Goal: Check status

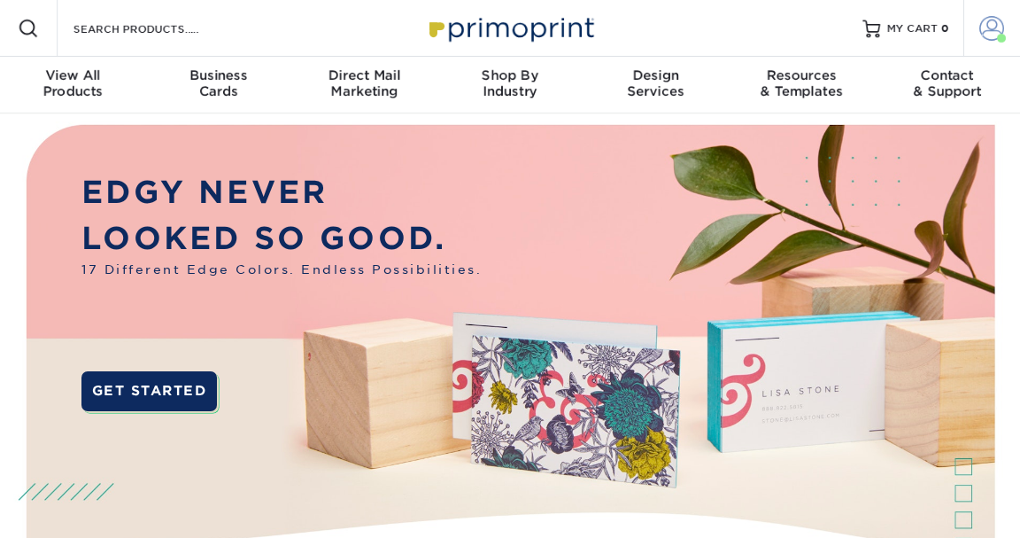
click at [999, 27] on span at bounding box center [993, 28] width 25 height 25
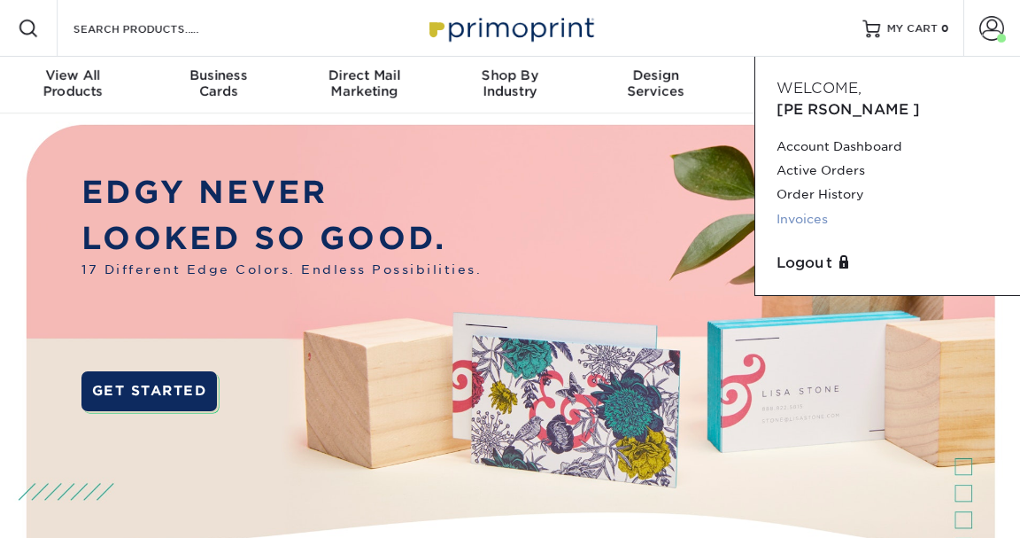
click at [818, 207] on link "Invoices" at bounding box center [888, 219] width 222 height 24
click at [808, 207] on link "Invoices" at bounding box center [888, 219] width 222 height 24
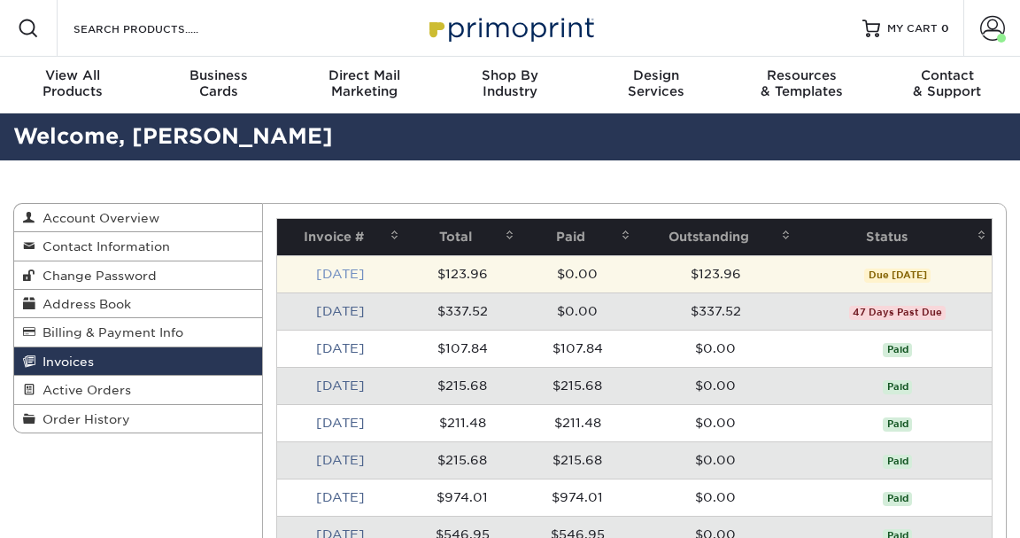
click at [338, 277] on link "Sep 2025" at bounding box center [340, 274] width 49 height 14
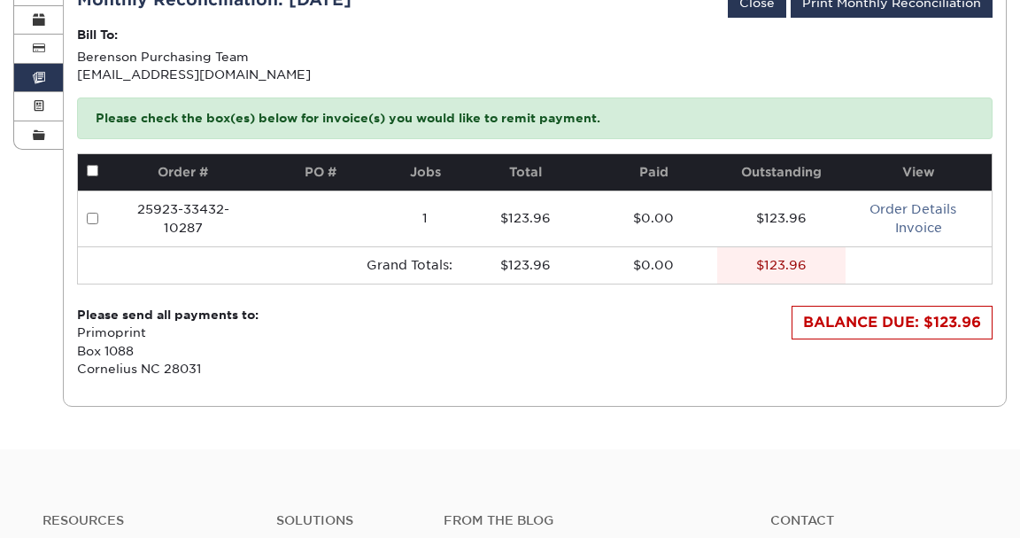
scroll to position [266, 0]
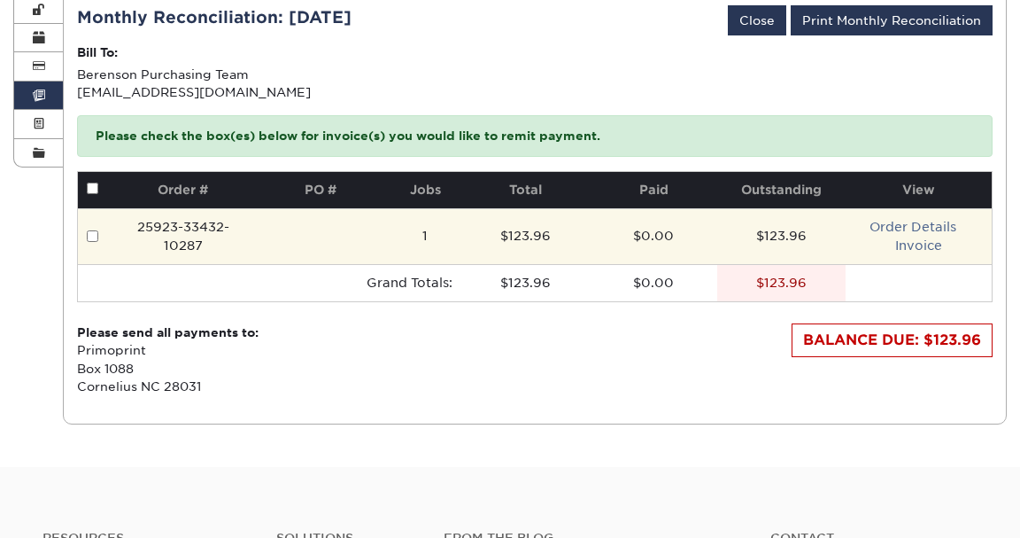
click at [89, 233] on input "checkbox" at bounding box center [93, 236] width 12 height 12
checkbox input "true"
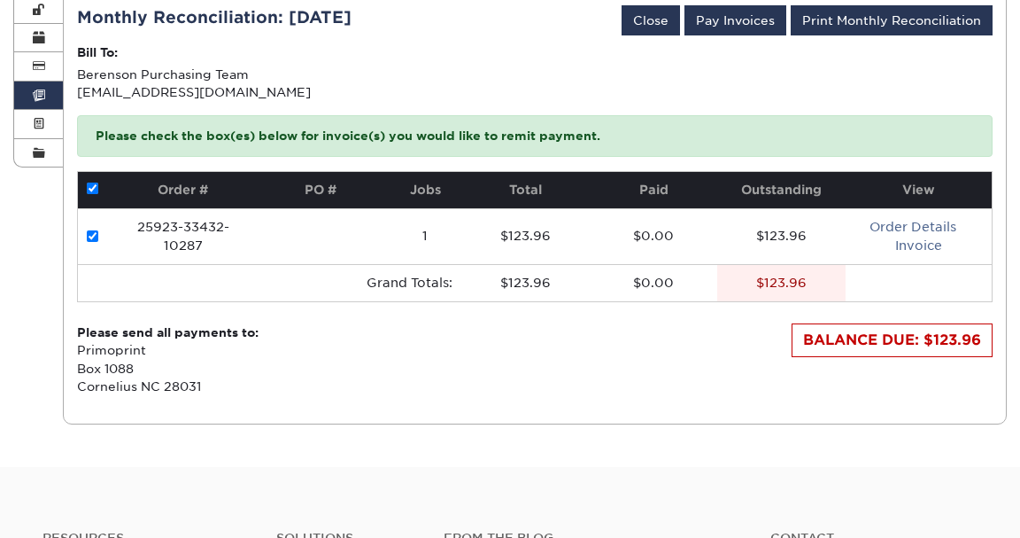
scroll to position [177, 0]
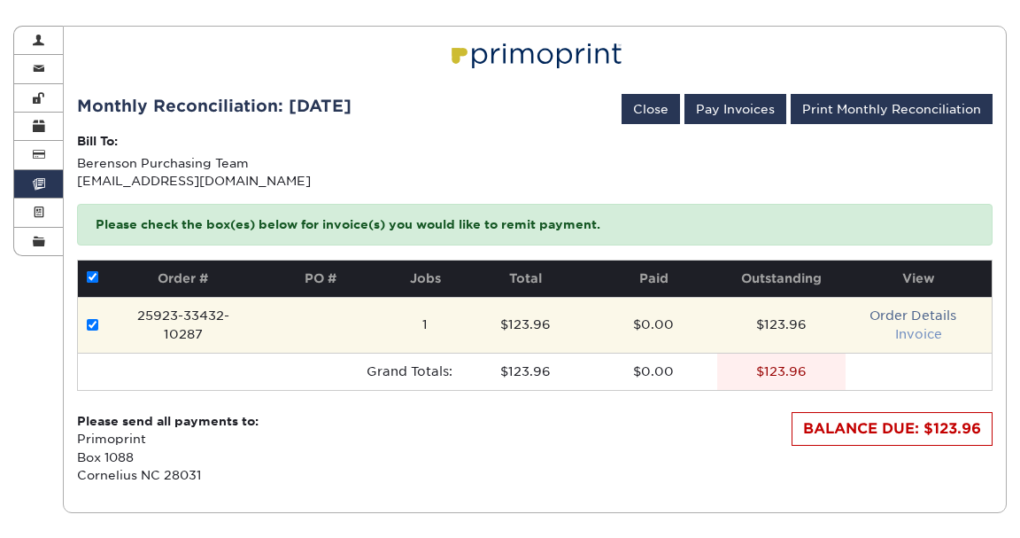
click at [926, 329] on link "Invoice" at bounding box center [919, 334] width 47 height 14
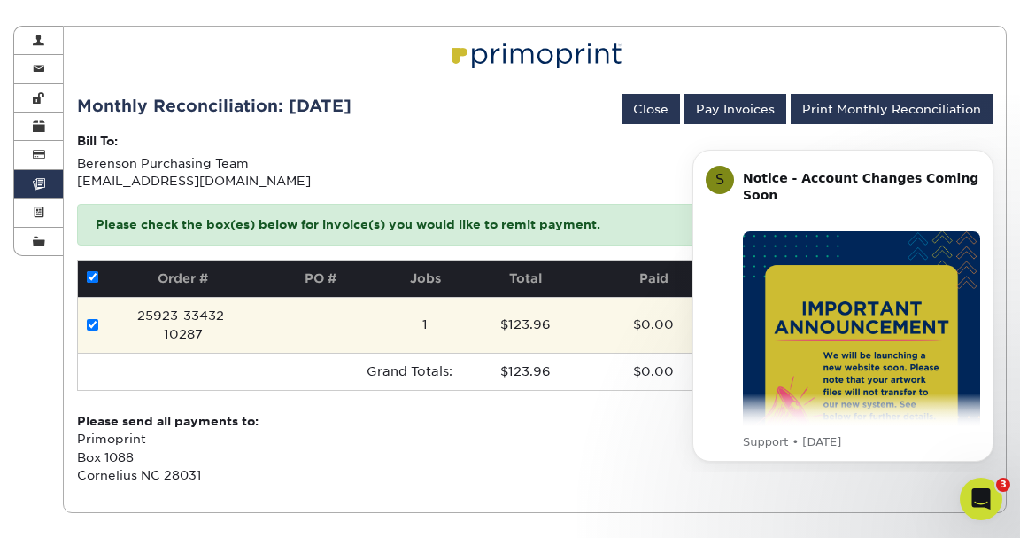
scroll to position [0, 0]
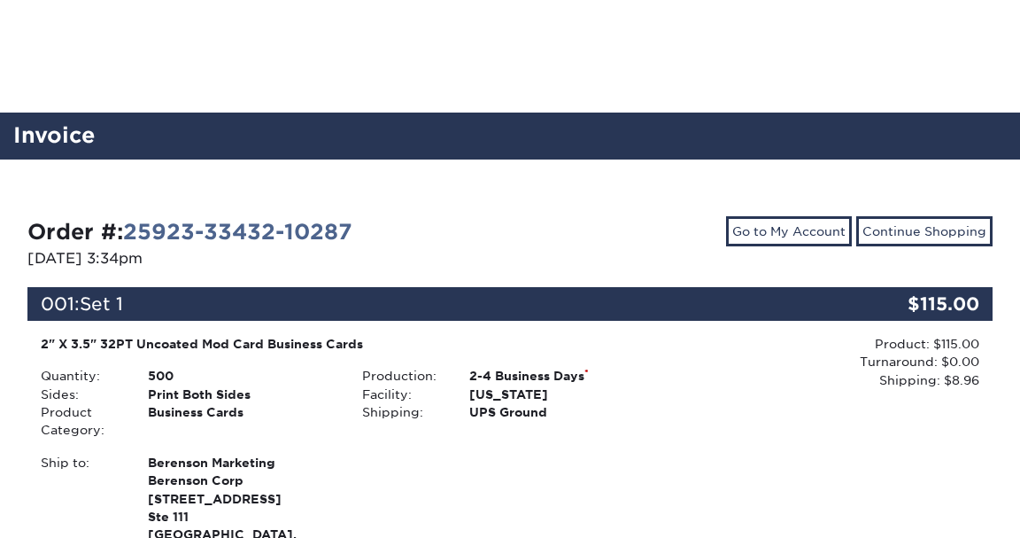
scroll to position [531, 0]
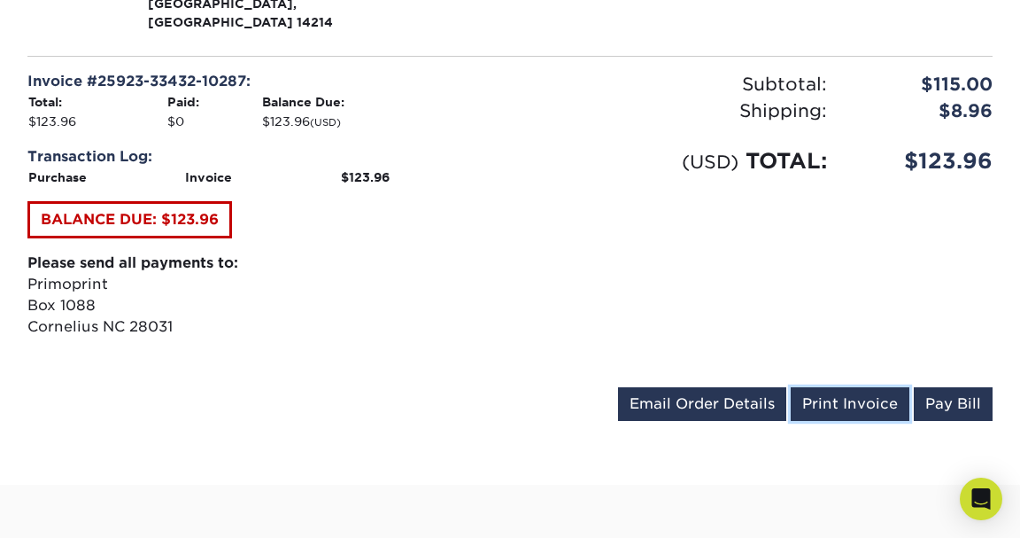
drag, startPoint x: 873, startPoint y: 384, endPoint x: 543, endPoint y: 280, distance: 346.5
click at [873, 387] on link "Print Invoice" at bounding box center [850, 404] width 119 height 34
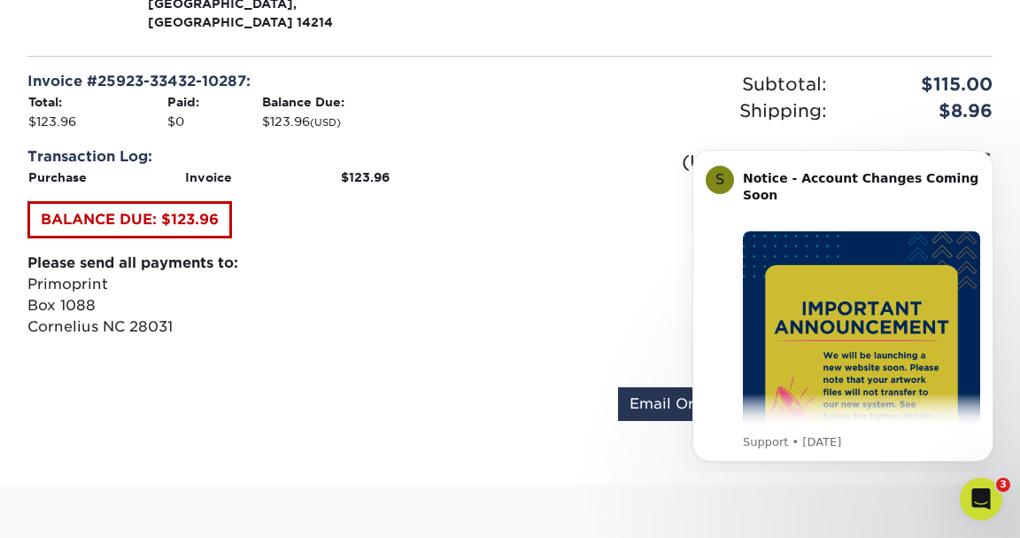
scroll to position [0, 0]
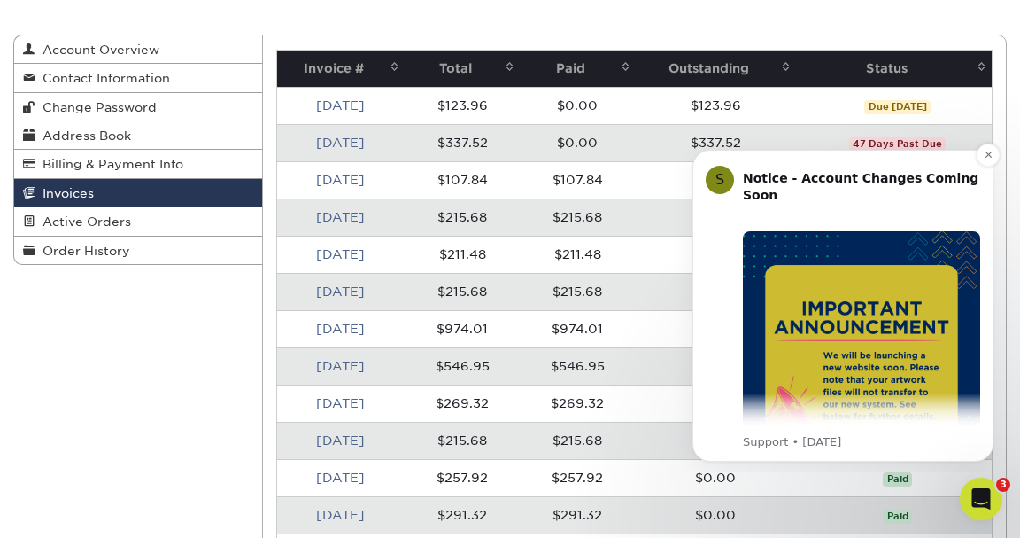
scroll to position [177, 0]
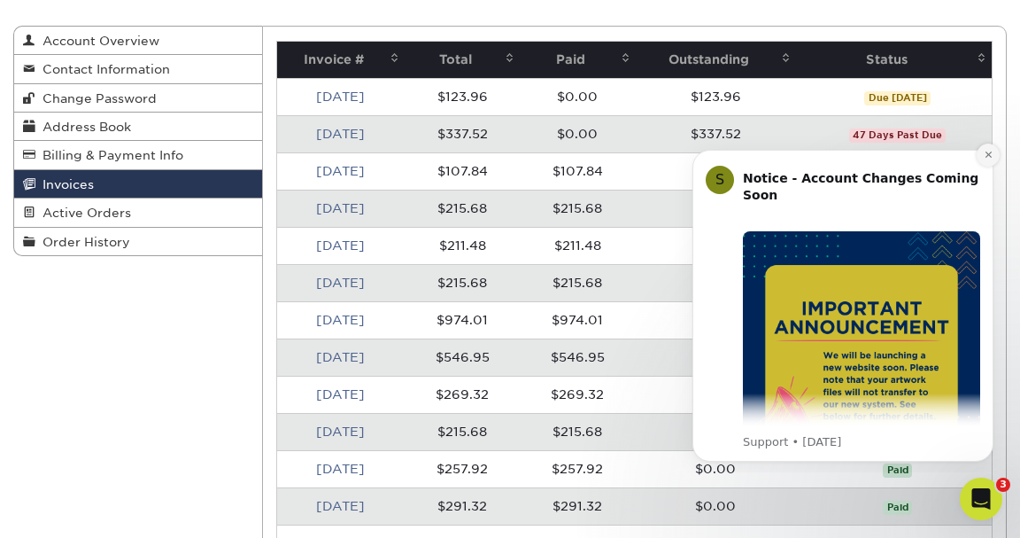
click at [990, 159] on icon "Dismiss notification" at bounding box center [989, 155] width 10 height 10
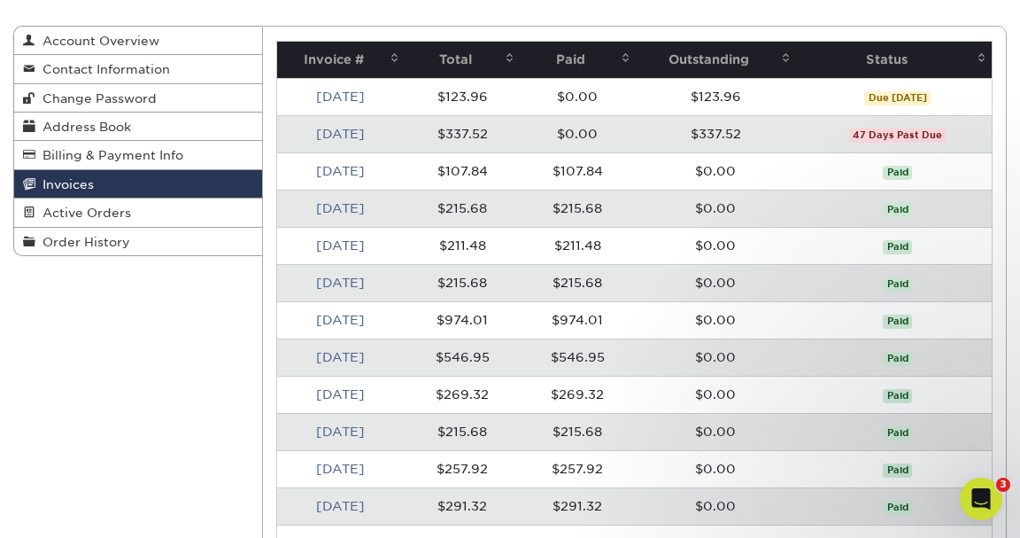
scroll to position [89, 0]
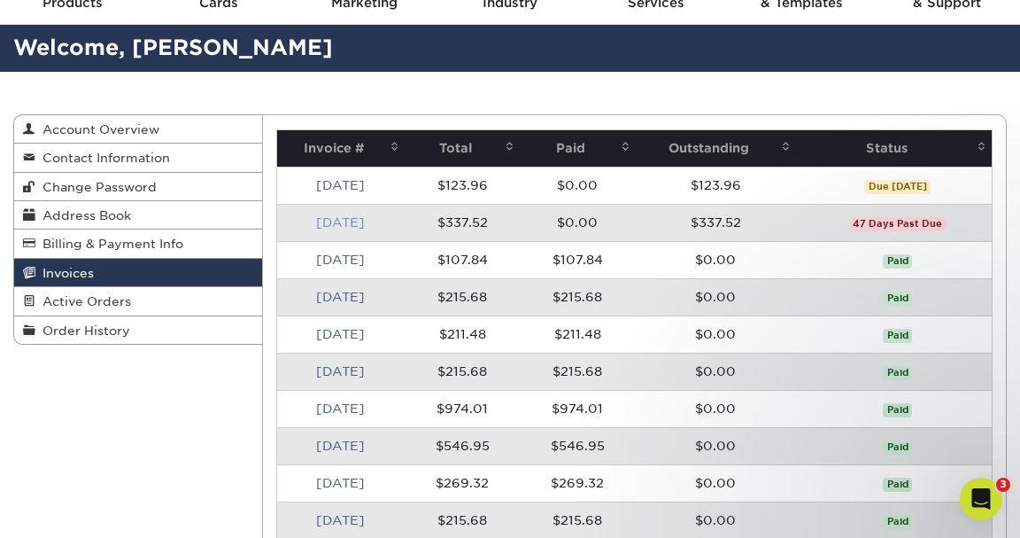
click at [345, 216] on link "[DATE]" at bounding box center [340, 222] width 49 height 14
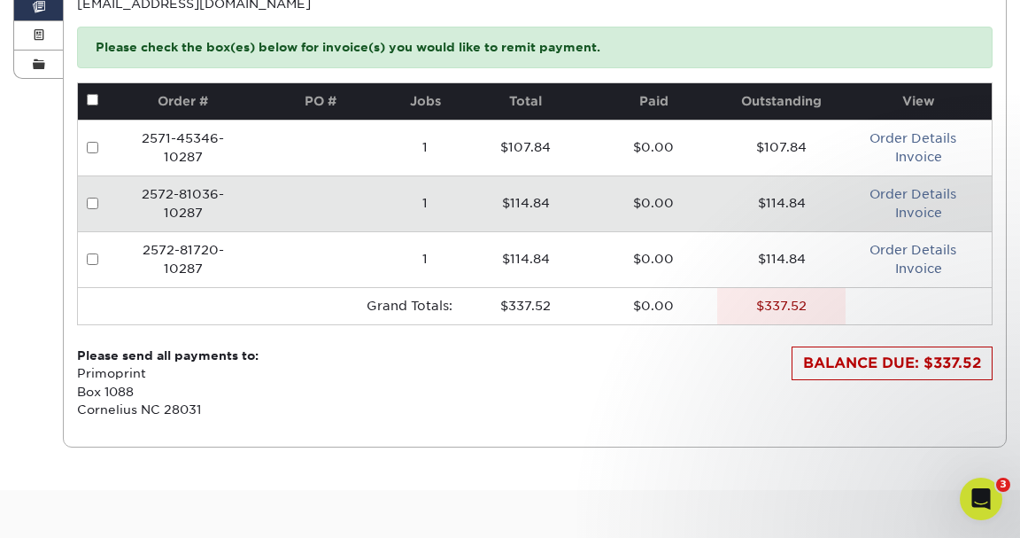
scroll to position [266, 0]
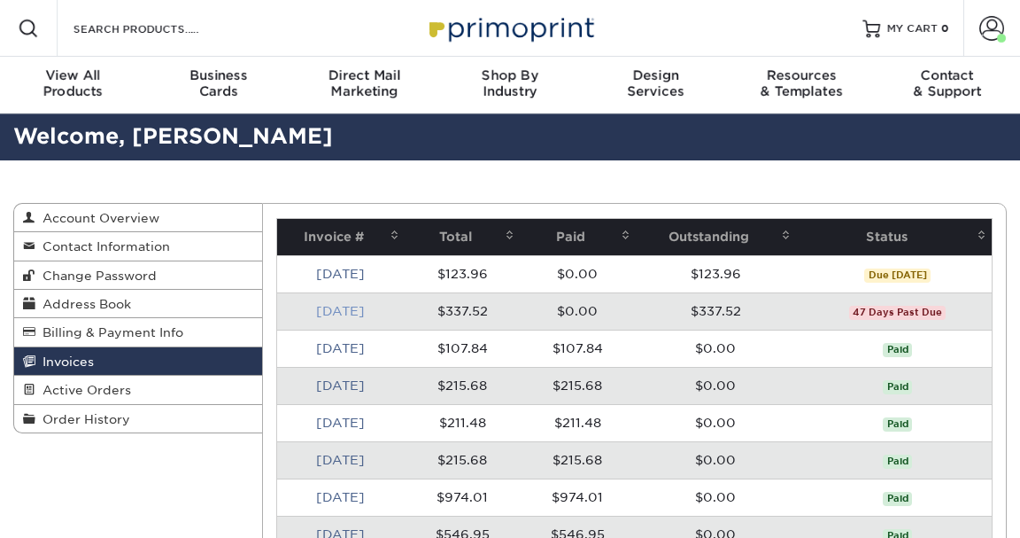
click at [351, 311] on link "[DATE]" at bounding box center [340, 311] width 49 height 14
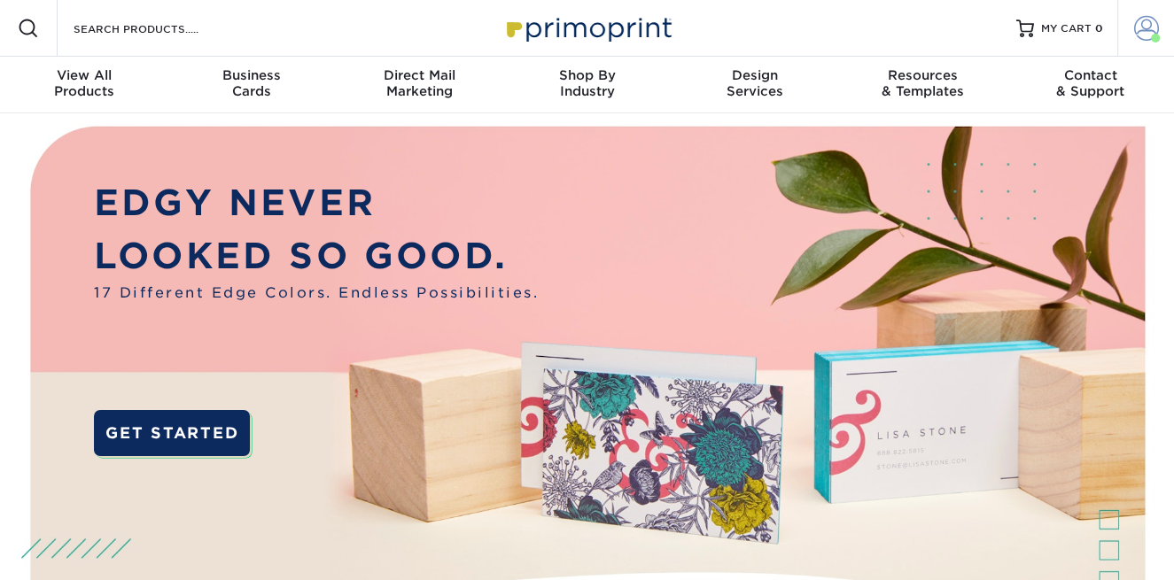
click at [1148, 33] on span at bounding box center [1146, 28] width 25 height 25
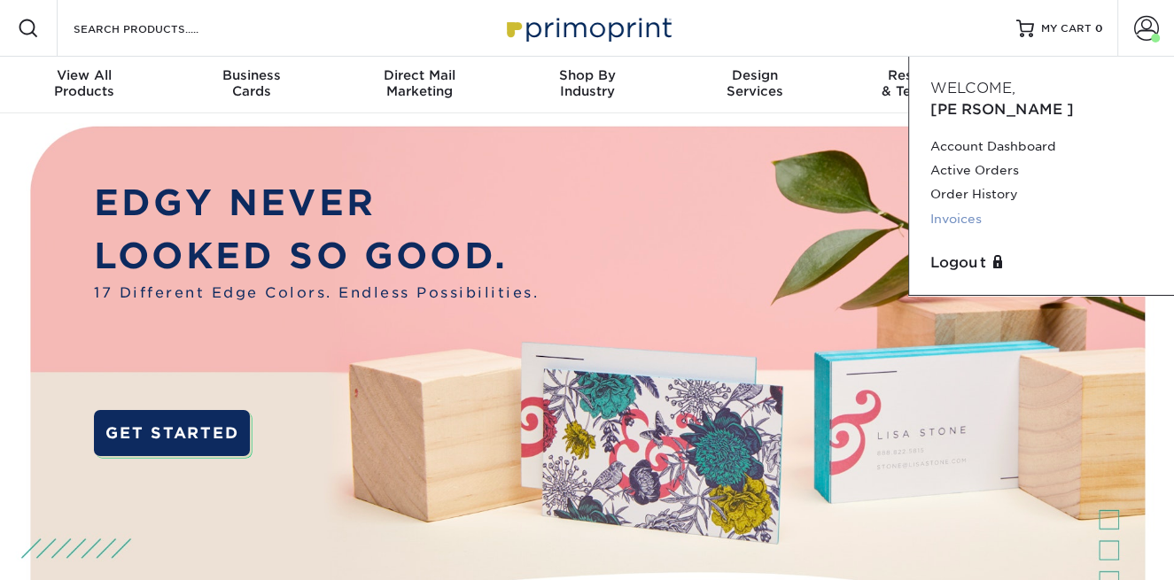
click at [960, 207] on link "Invoices" at bounding box center [1041, 219] width 222 height 24
click at [946, 207] on link "Invoices" at bounding box center [1041, 219] width 222 height 24
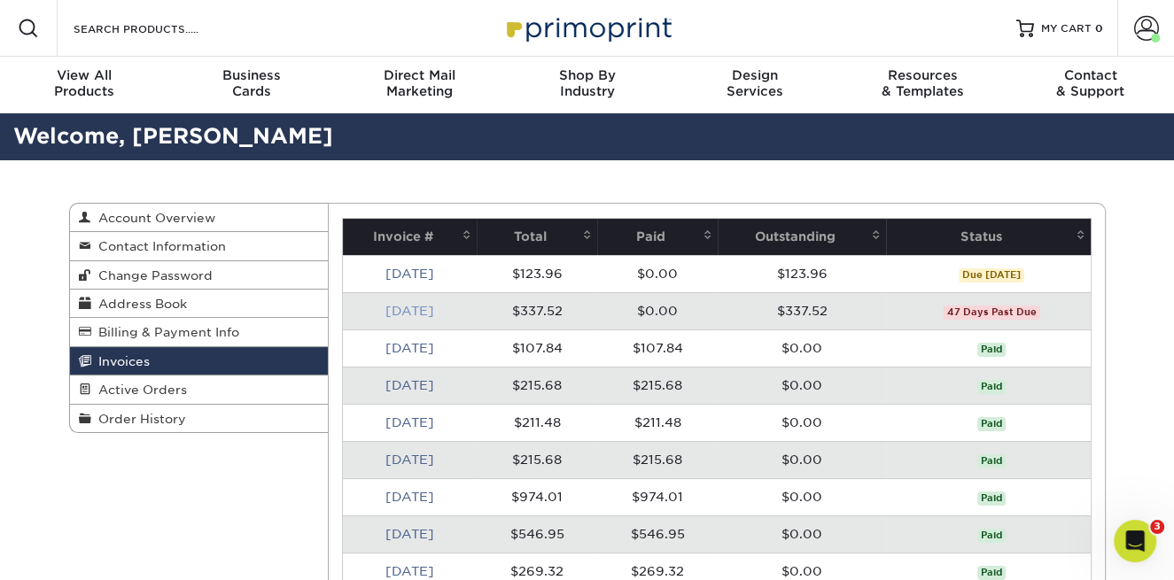
click at [421, 306] on link "[DATE]" at bounding box center [409, 311] width 49 height 14
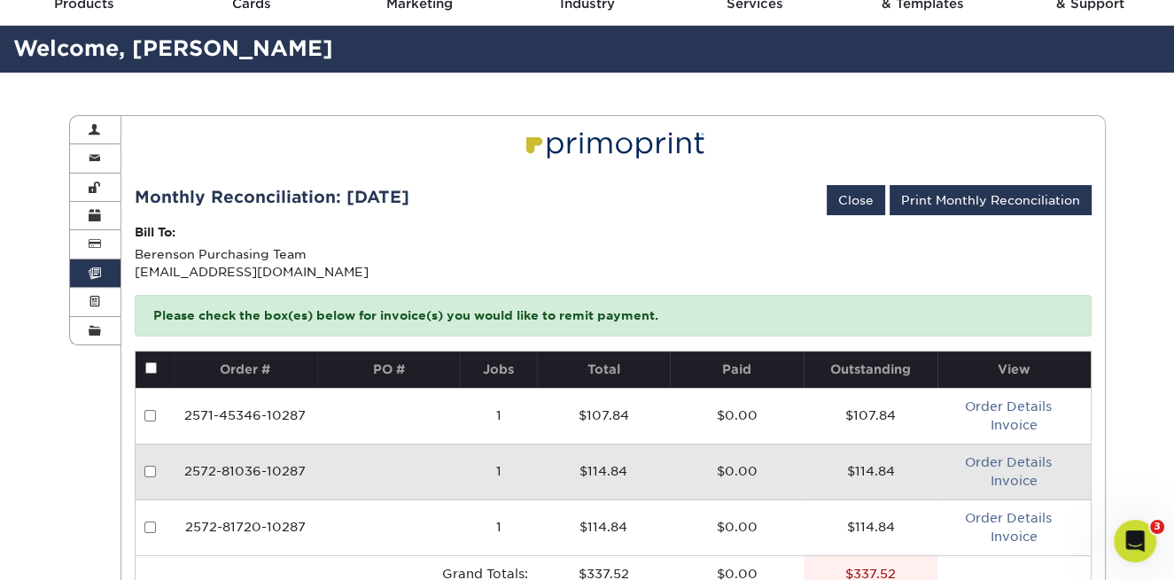
scroll to position [177, 0]
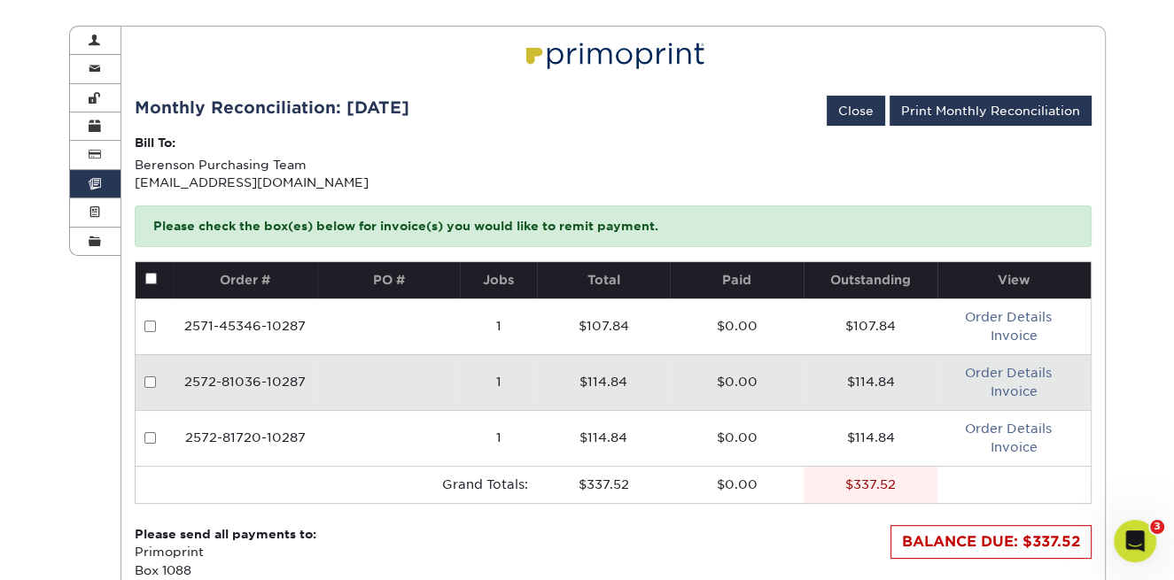
click at [967, 547] on div "BALANCE DUE: $337.52" at bounding box center [990, 542] width 201 height 34
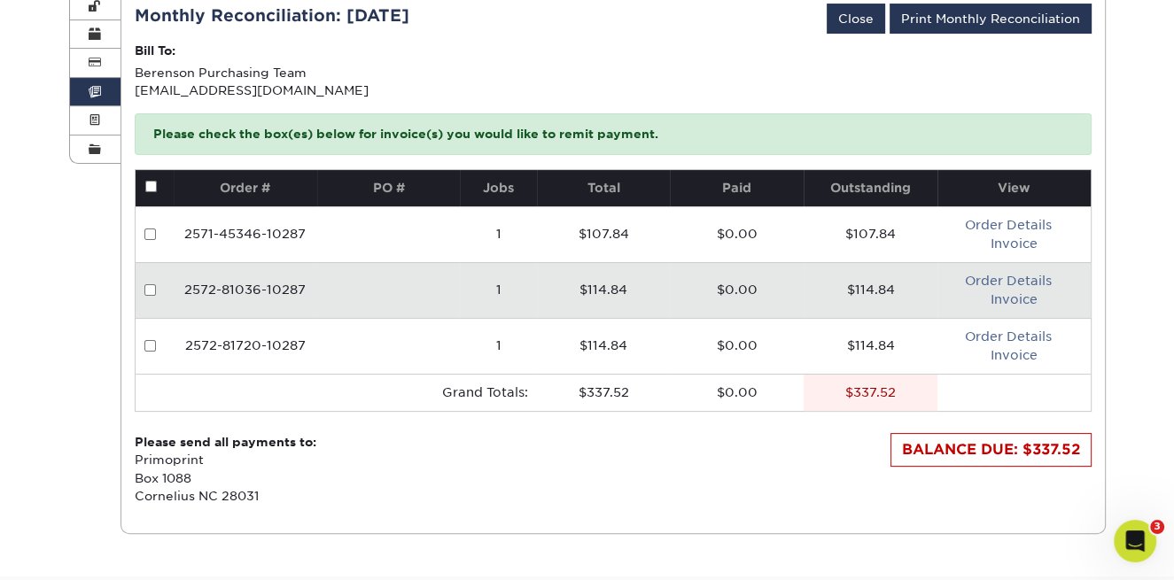
scroll to position [266, 0]
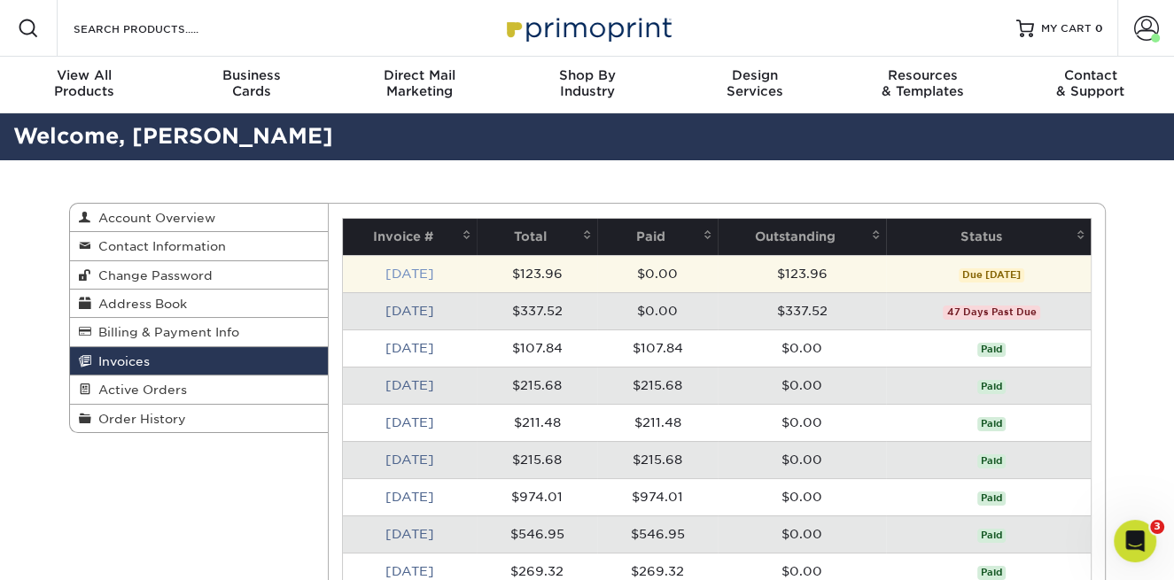
click at [402, 276] on link "[DATE]" at bounding box center [409, 274] width 49 height 14
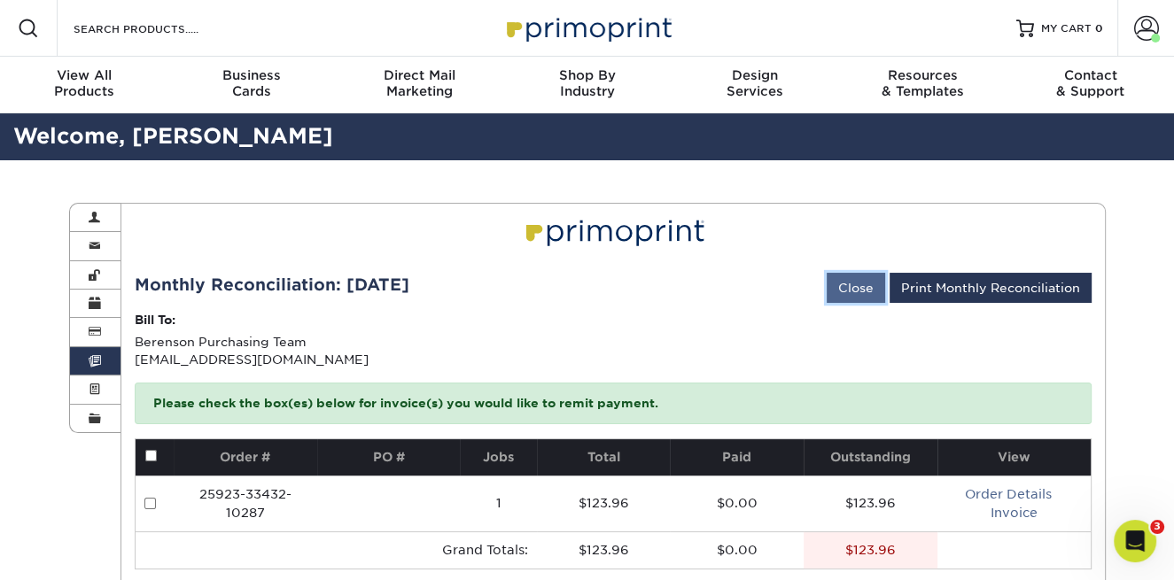
click at [842, 285] on link "Close" at bounding box center [855, 288] width 58 height 30
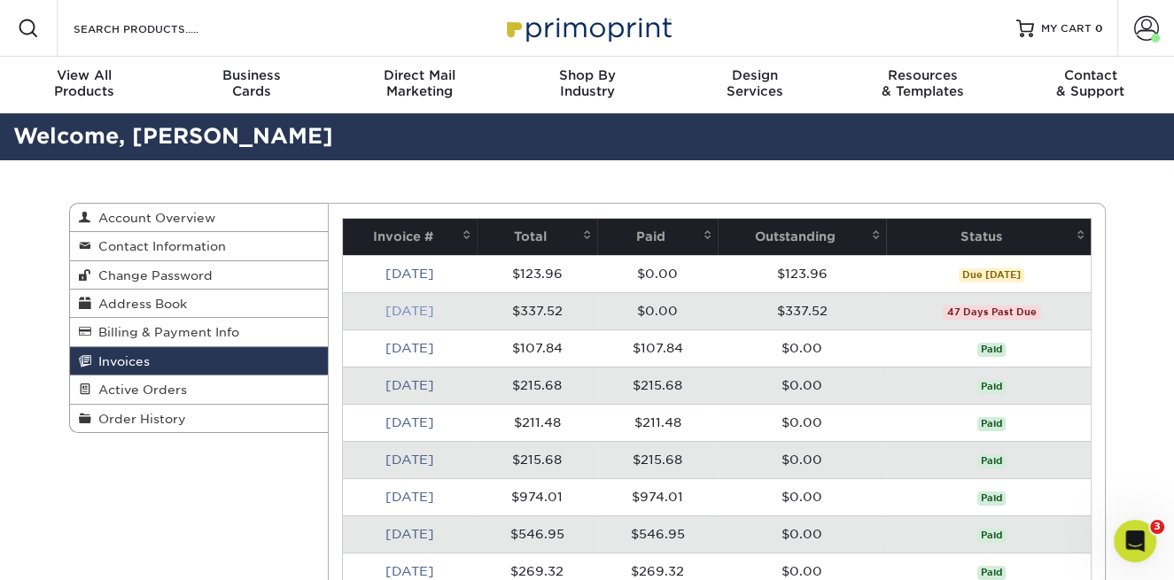
click at [411, 306] on link "[DATE]" at bounding box center [409, 311] width 49 height 14
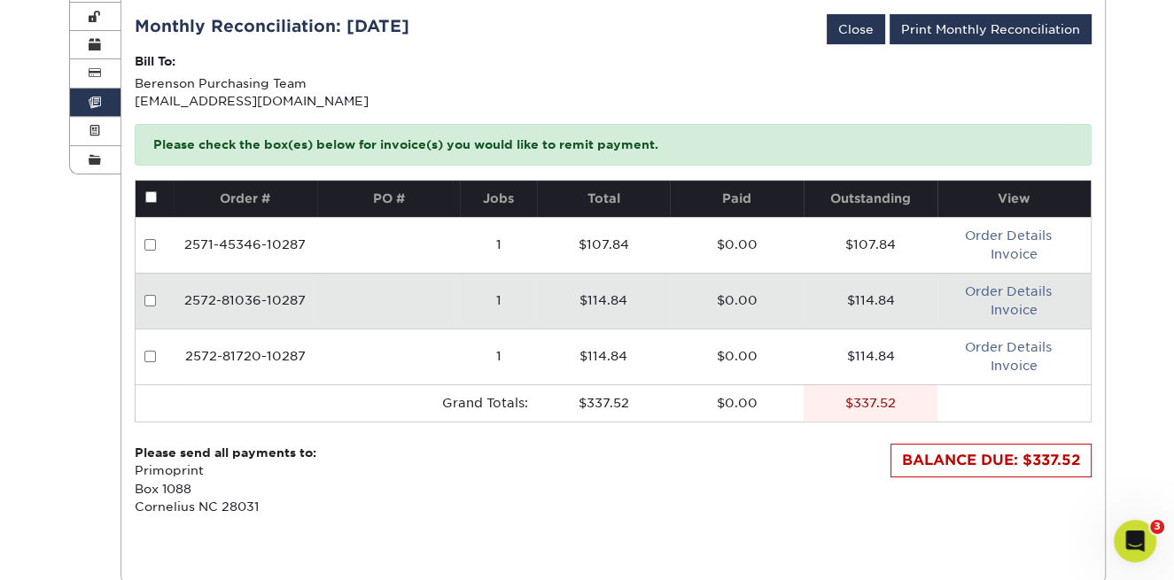
scroll to position [266, 0]
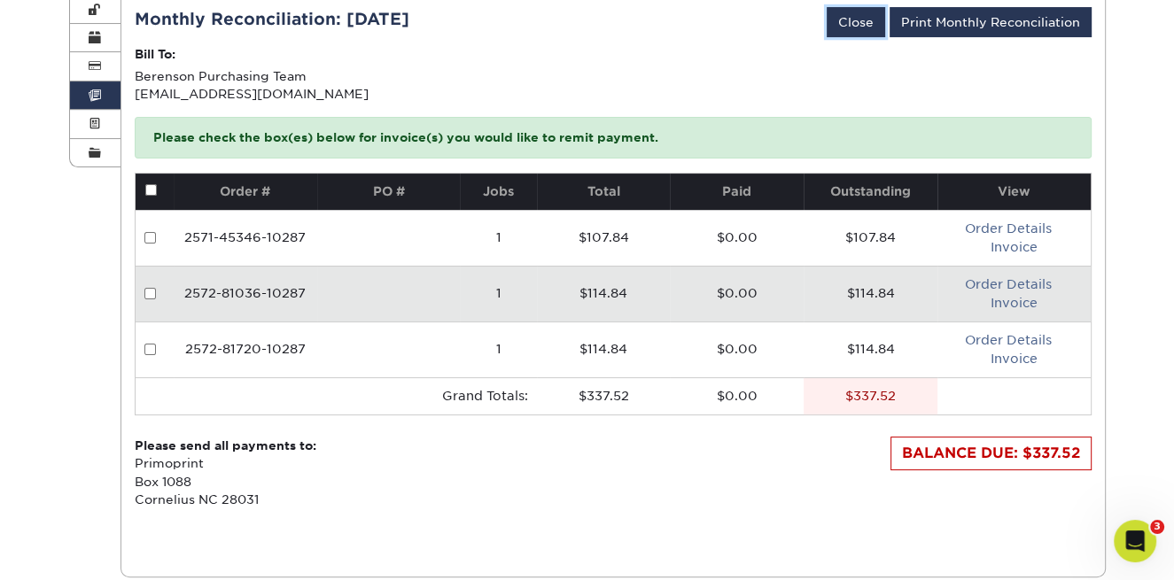
click at [861, 29] on link "Close" at bounding box center [855, 22] width 58 height 30
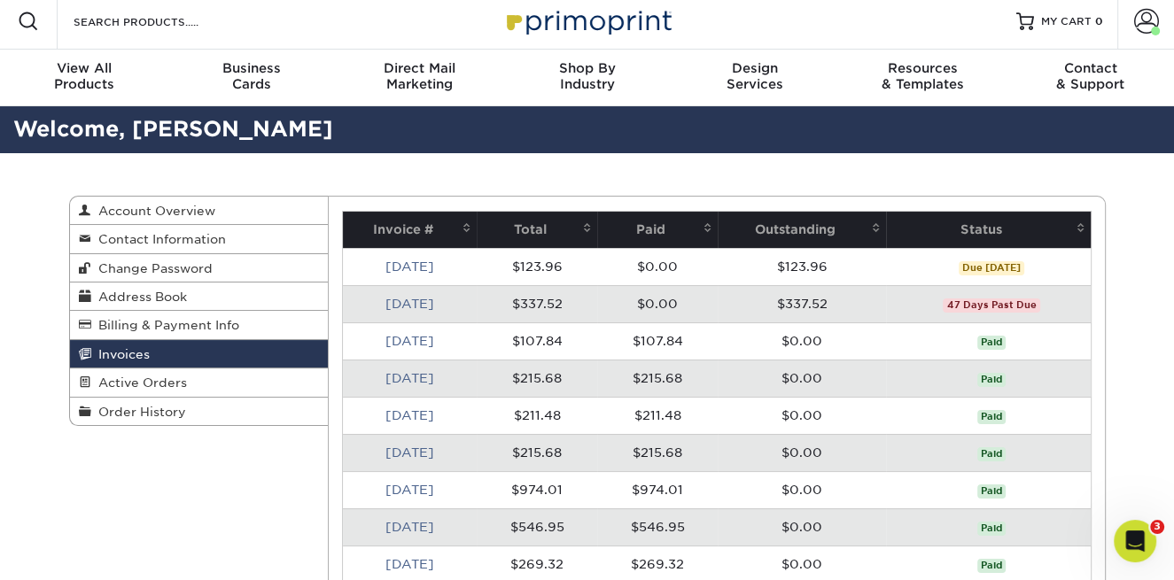
scroll to position [0, 0]
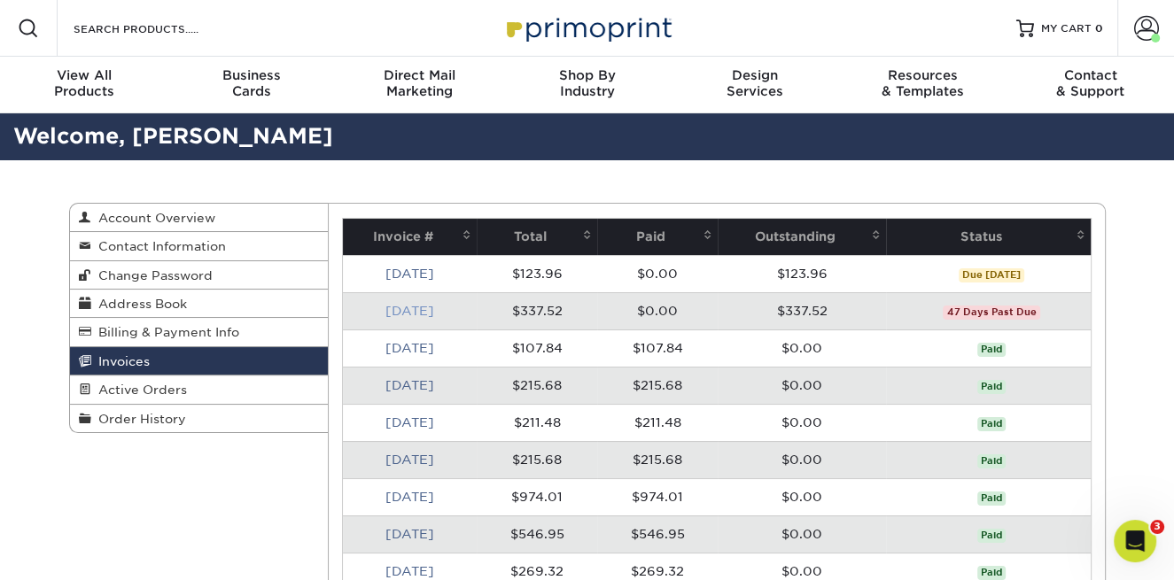
click at [408, 314] on link "[DATE]" at bounding box center [409, 311] width 49 height 14
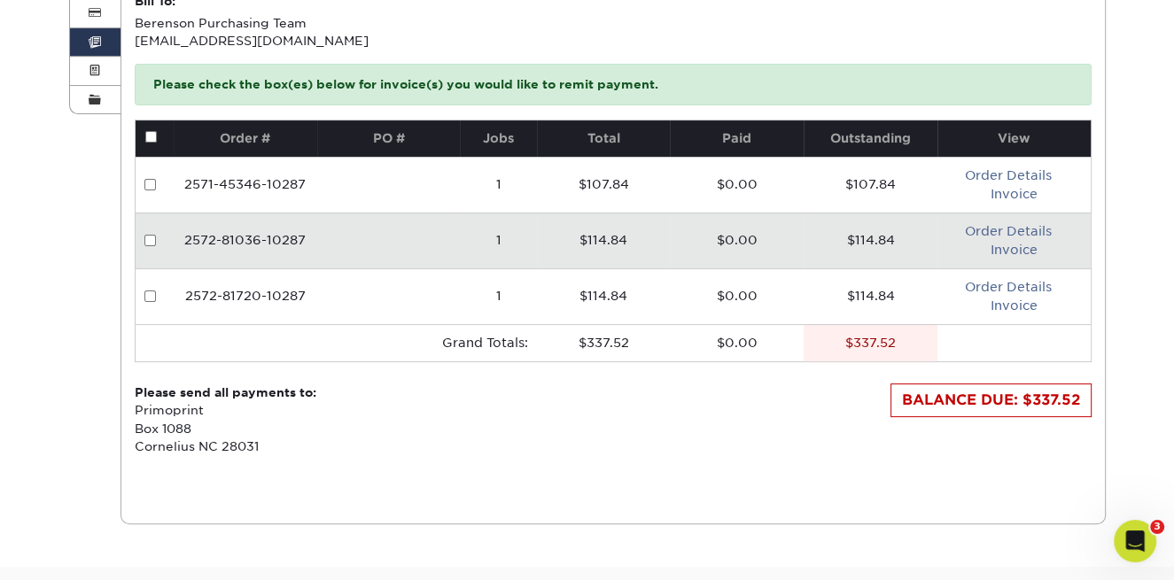
scroll to position [354, 0]
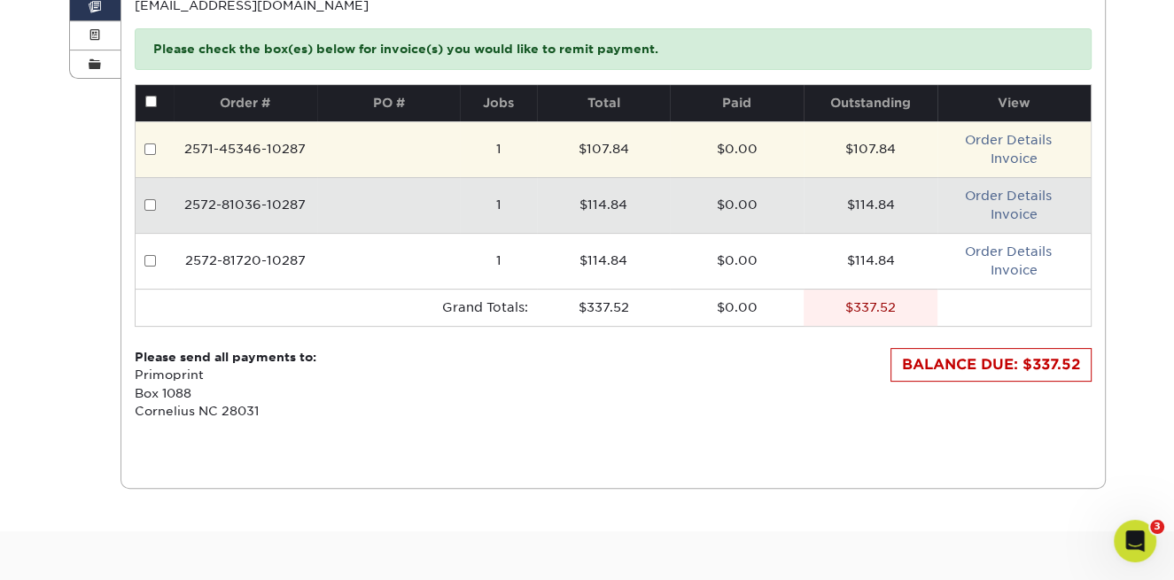
click at [146, 147] on input "checkbox" at bounding box center [150, 149] width 12 height 12
checkbox input "true"
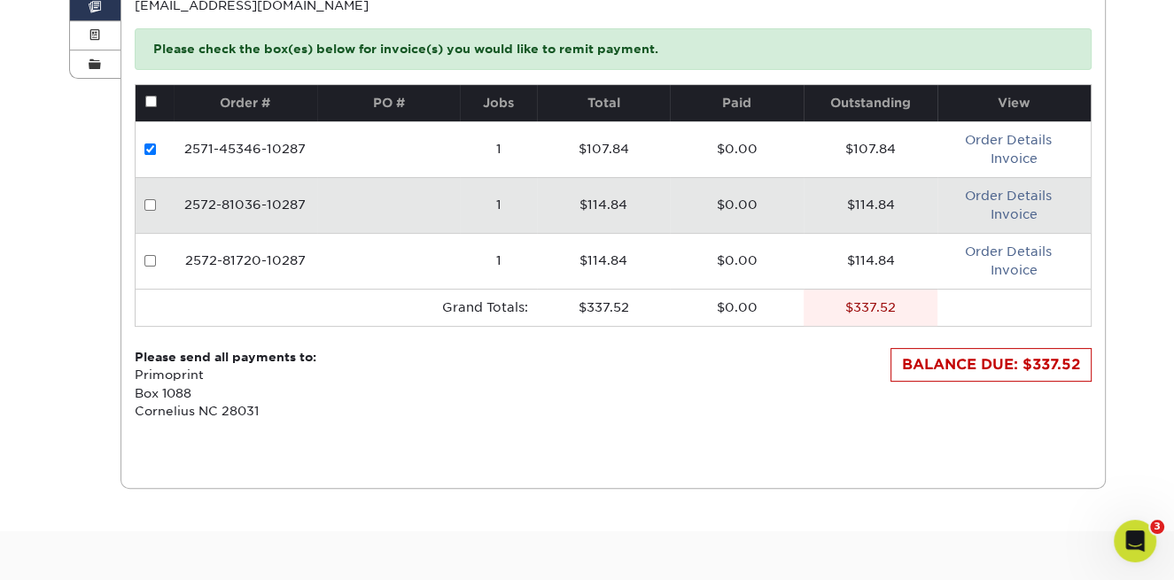
click at [147, 205] on input "checkbox" at bounding box center [150, 205] width 12 height 12
checkbox input "true"
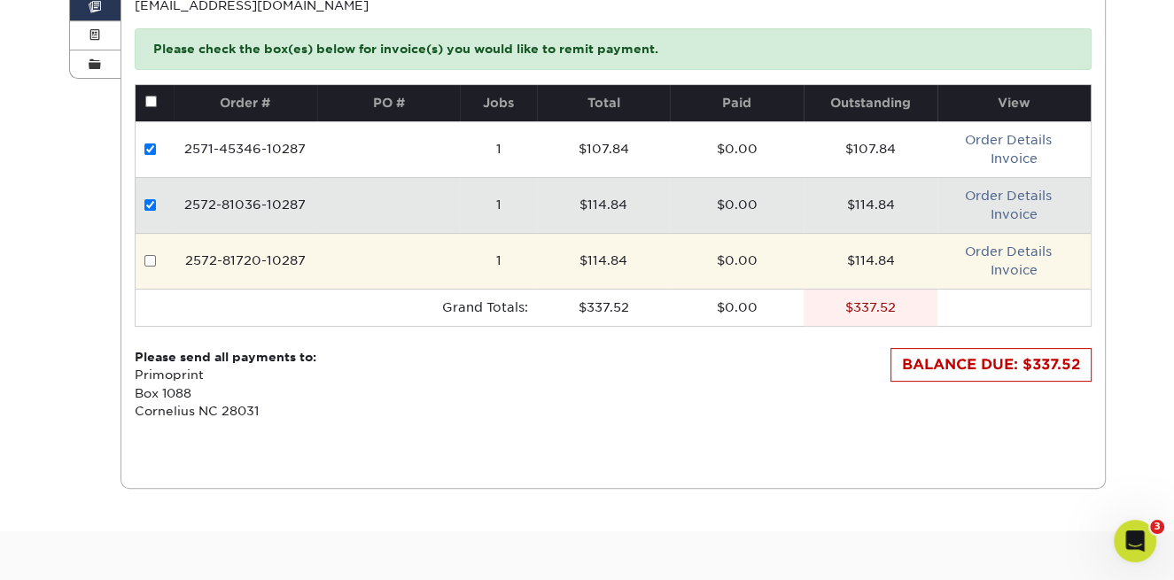
click at [149, 262] on input "checkbox" at bounding box center [150, 261] width 12 height 12
checkbox input "true"
